Goal: Task Accomplishment & Management: Use online tool/utility

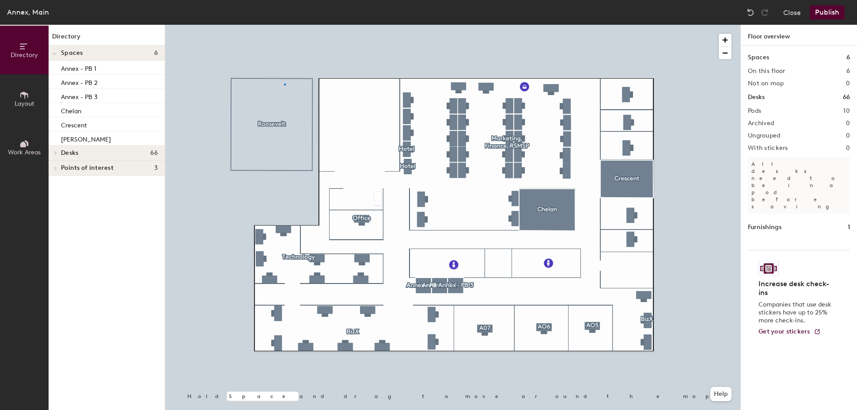
click at [284, 25] on div at bounding box center [452, 25] width 575 height 0
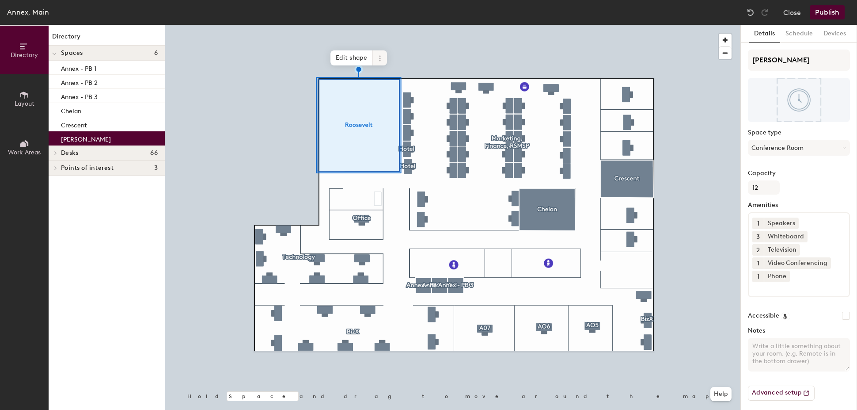
drag, startPoint x: 797, startPoint y: 129, endPoint x: 380, endPoint y: 57, distance: 423.2
click at [380, 57] on icon at bounding box center [379, 58] width 7 height 7
click at [384, 98] on span "Activate" at bounding box center [411, 93] width 79 height 15
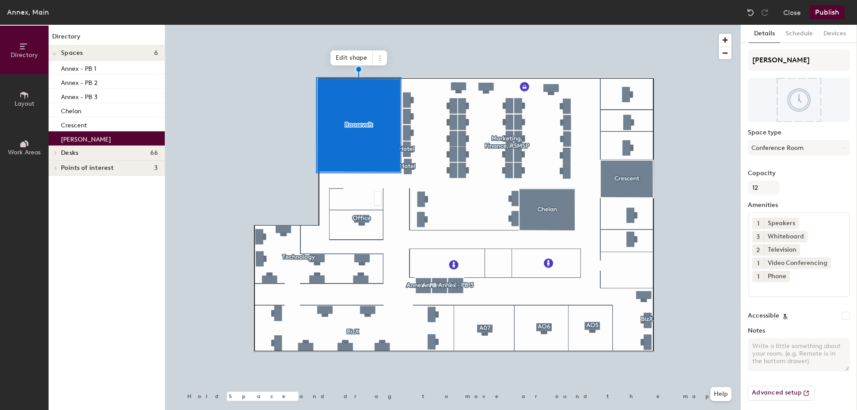
click at [306, 25] on div at bounding box center [452, 25] width 575 height 0
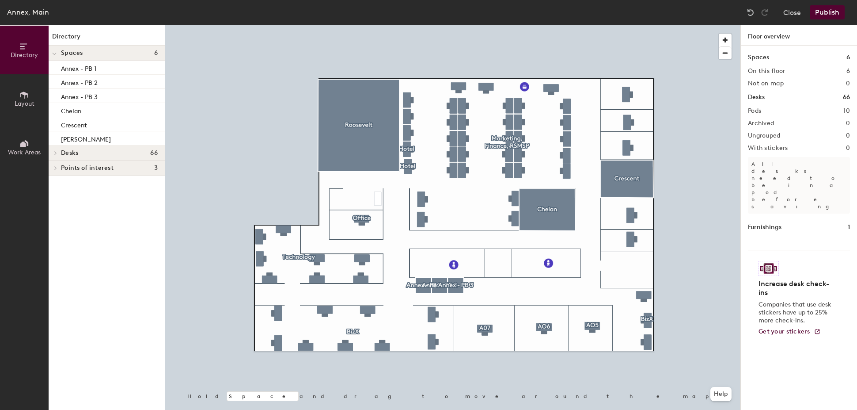
click at [824, 11] on button "Publish" at bounding box center [827, 12] width 35 height 14
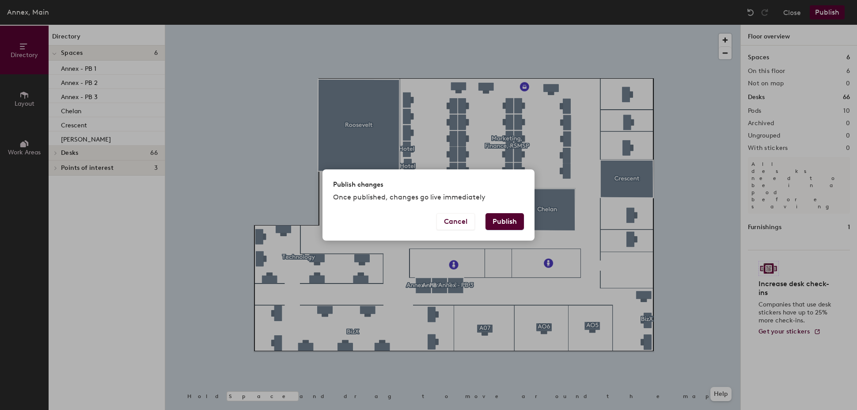
click at [509, 222] on button "Publish" at bounding box center [505, 221] width 38 height 17
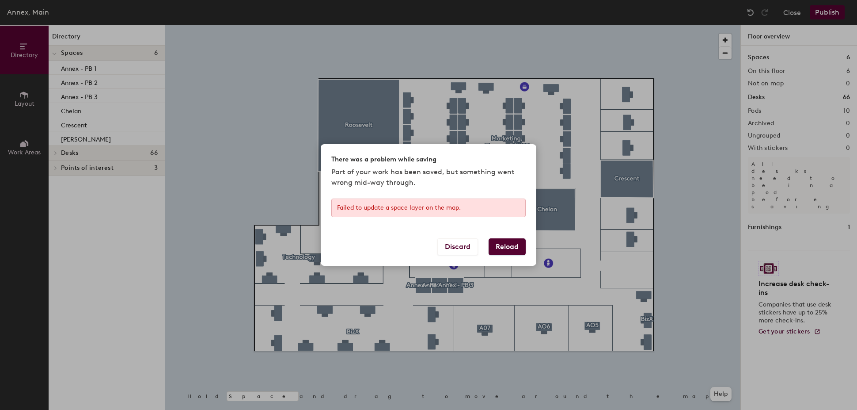
click at [494, 248] on button "Reload" at bounding box center [507, 246] width 37 height 17
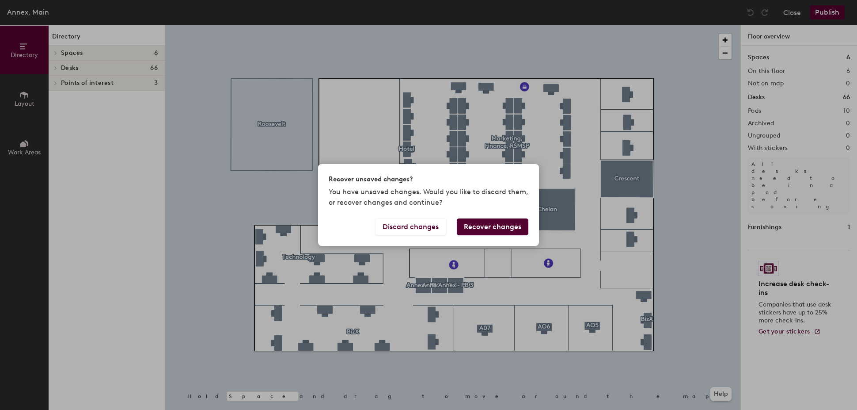
drag, startPoint x: 474, startPoint y: 224, endPoint x: 469, endPoint y: 229, distance: 6.6
click at [469, 229] on button "Recover changes" at bounding box center [493, 226] width 72 height 17
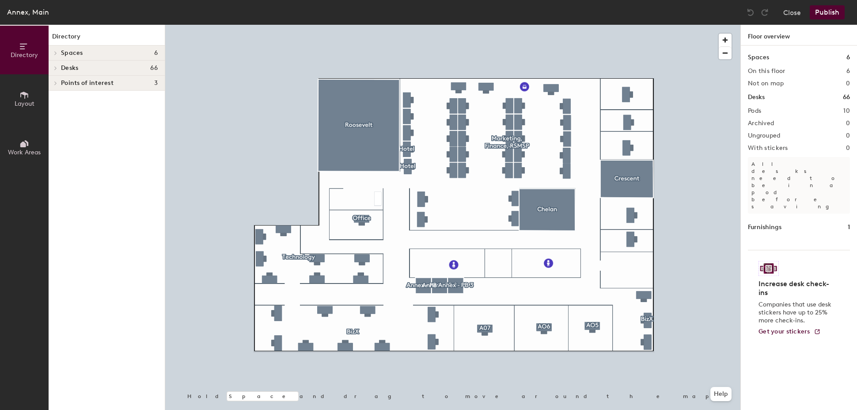
click at [816, 12] on button "Publish" at bounding box center [827, 12] width 35 height 14
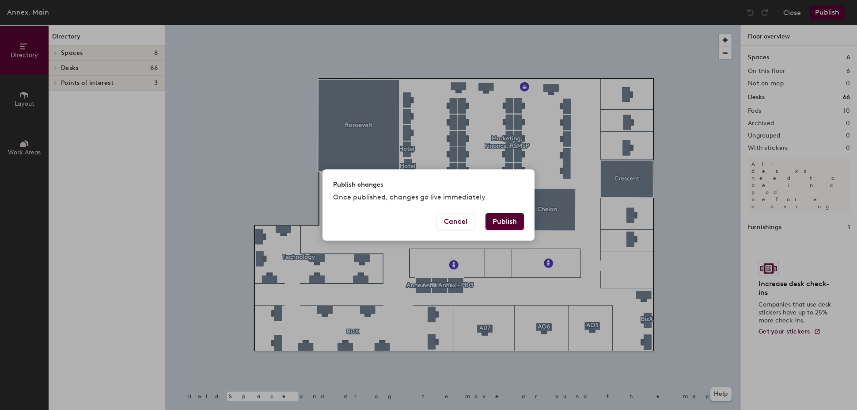
click at [509, 217] on button "Publish" at bounding box center [505, 221] width 38 height 17
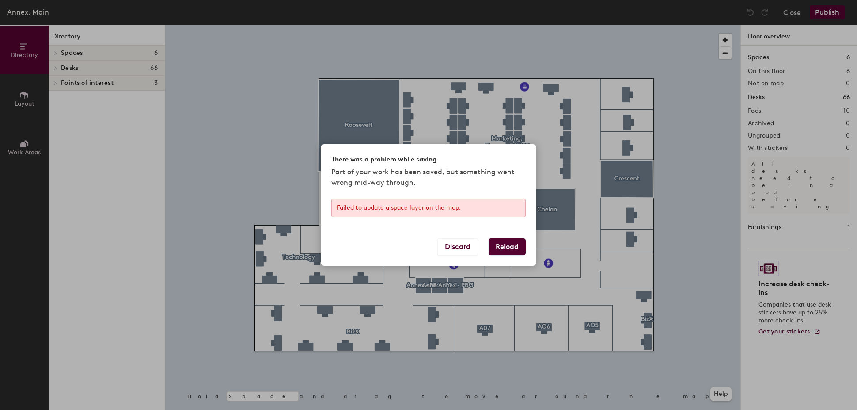
click at [512, 266] on div "There was a problem while saving Part of your work has been saved, but somethin…" at bounding box center [428, 205] width 857 height 410
click at [513, 252] on button "Reload" at bounding box center [507, 246] width 37 height 17
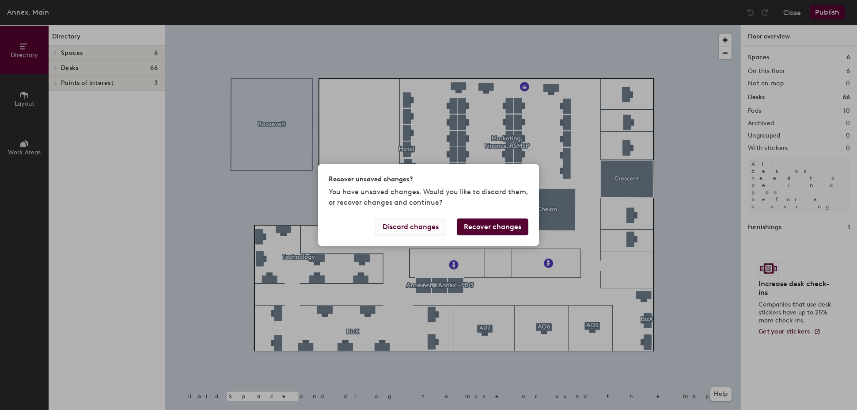
click at [402, 232] on button "Discard changes" at bounding box center [410, 226] width 71 height 17
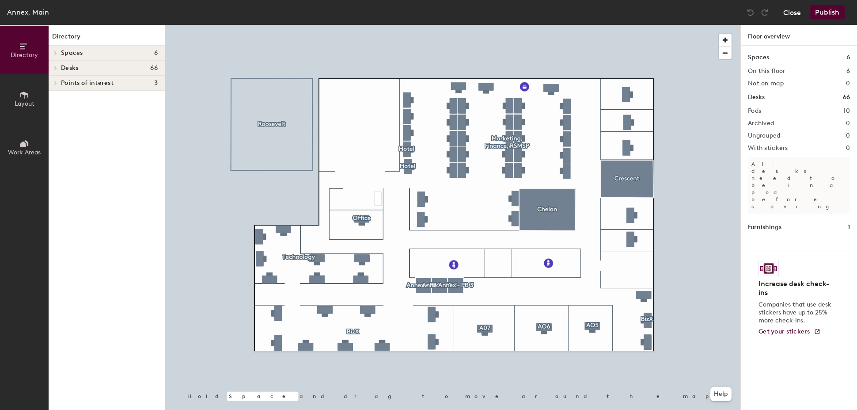
click at [791, 14] on button "Close" at bounding box center [792, 12] width 18 height 14
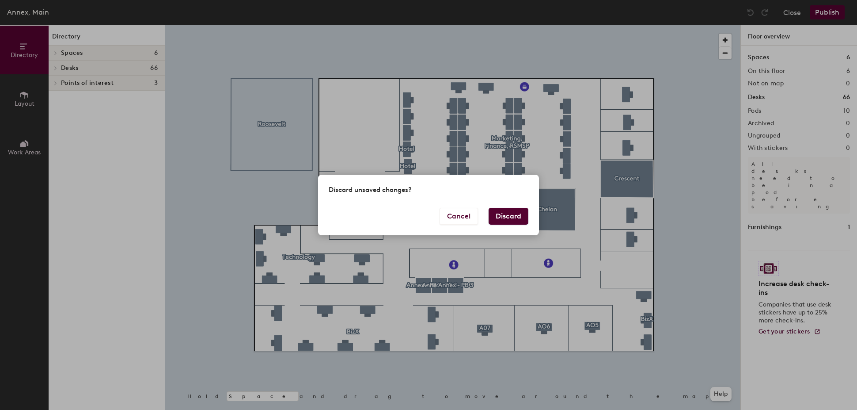
click at [510, 221] on button "Discard" at bounding box center [509, 216] width 40 height 17
